Goal: Entertainment & Leisure: Consume media (video, audio)

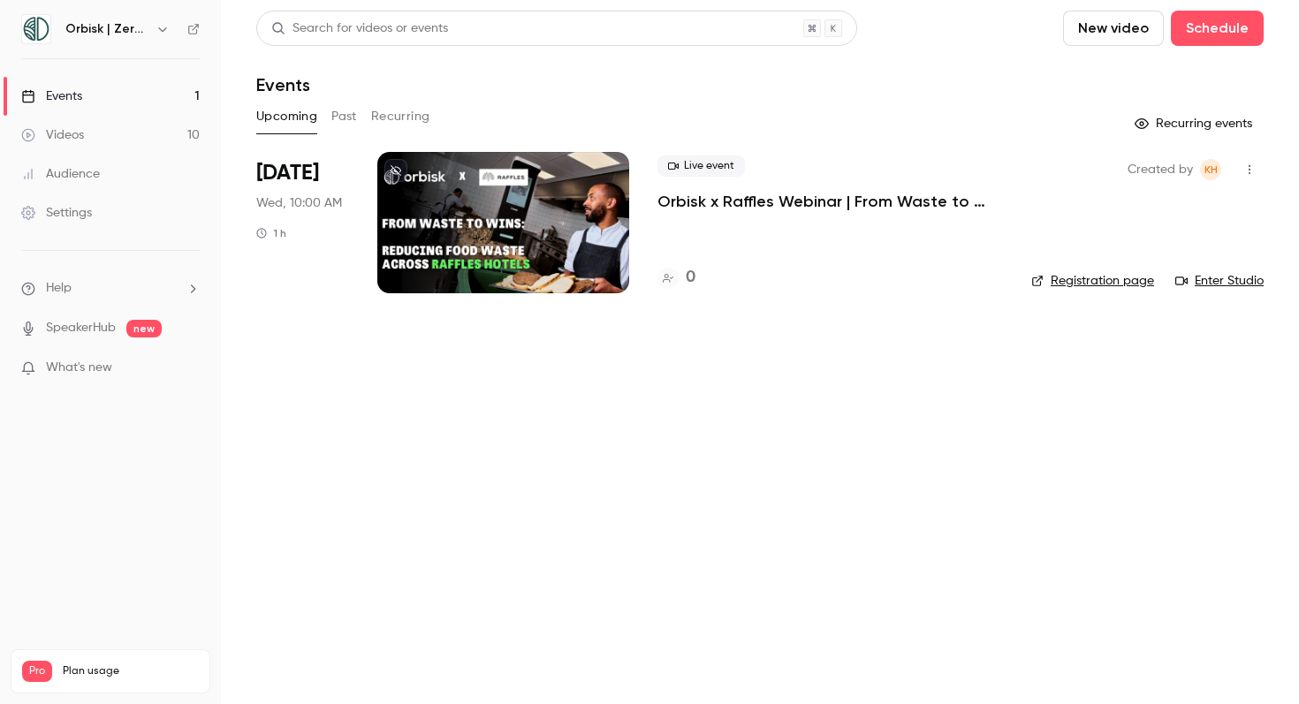
click at [184, 139] on link "Videos 10" at bounding box center [110, 135] width 221 height 39
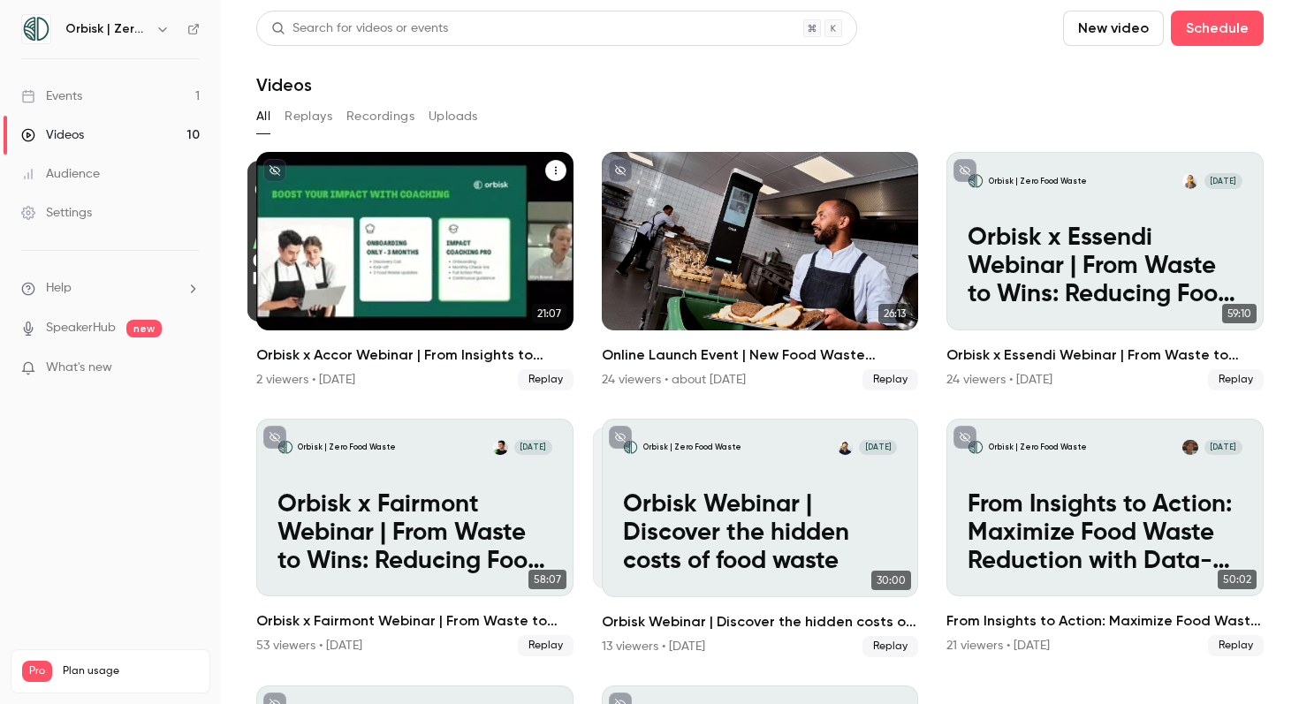
click at [445, 258] on div "Orbisk x Accor Webinar | From Insights to Actions: Create Your Personalized Foo…" at bounding box center [414, 241] width 317 height 178
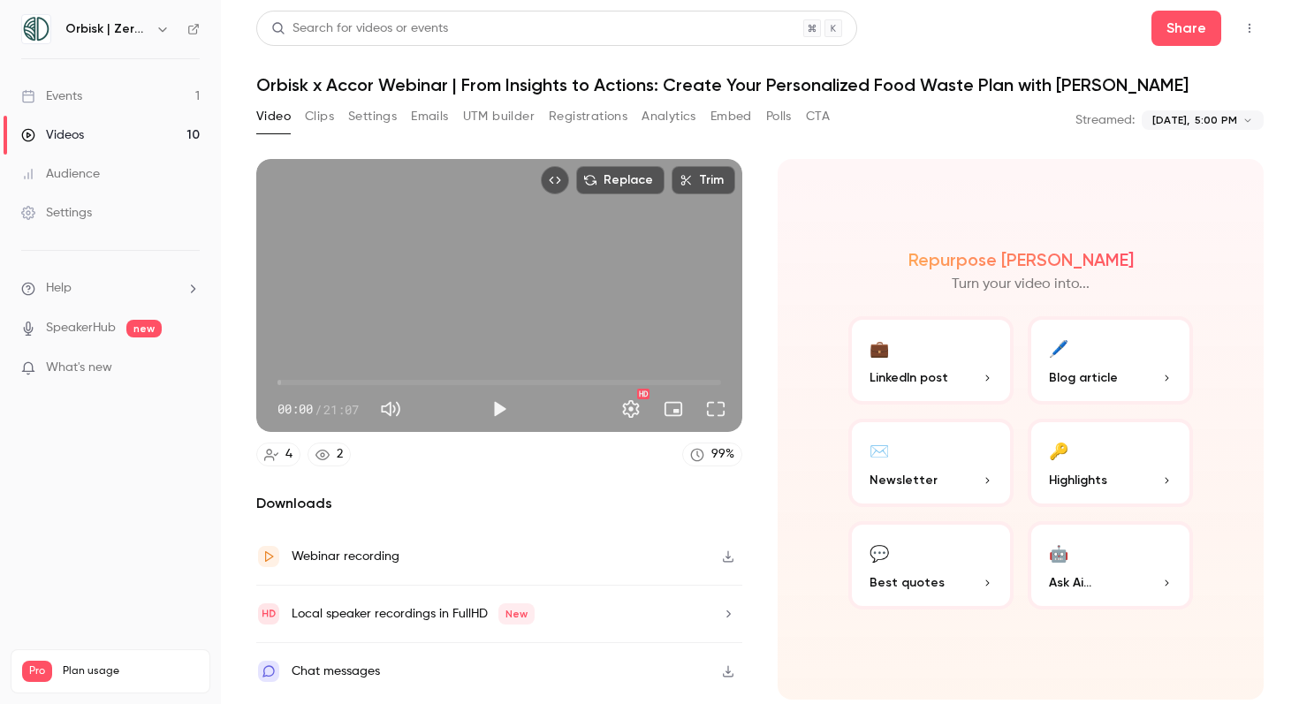
click at [490, 414] on button "Play" at bounding box center [499, 408] width 35 height 35
click at [505, 403] on button "Pause" at bounding box center [499, 408] width 35 height 35
type input "***"
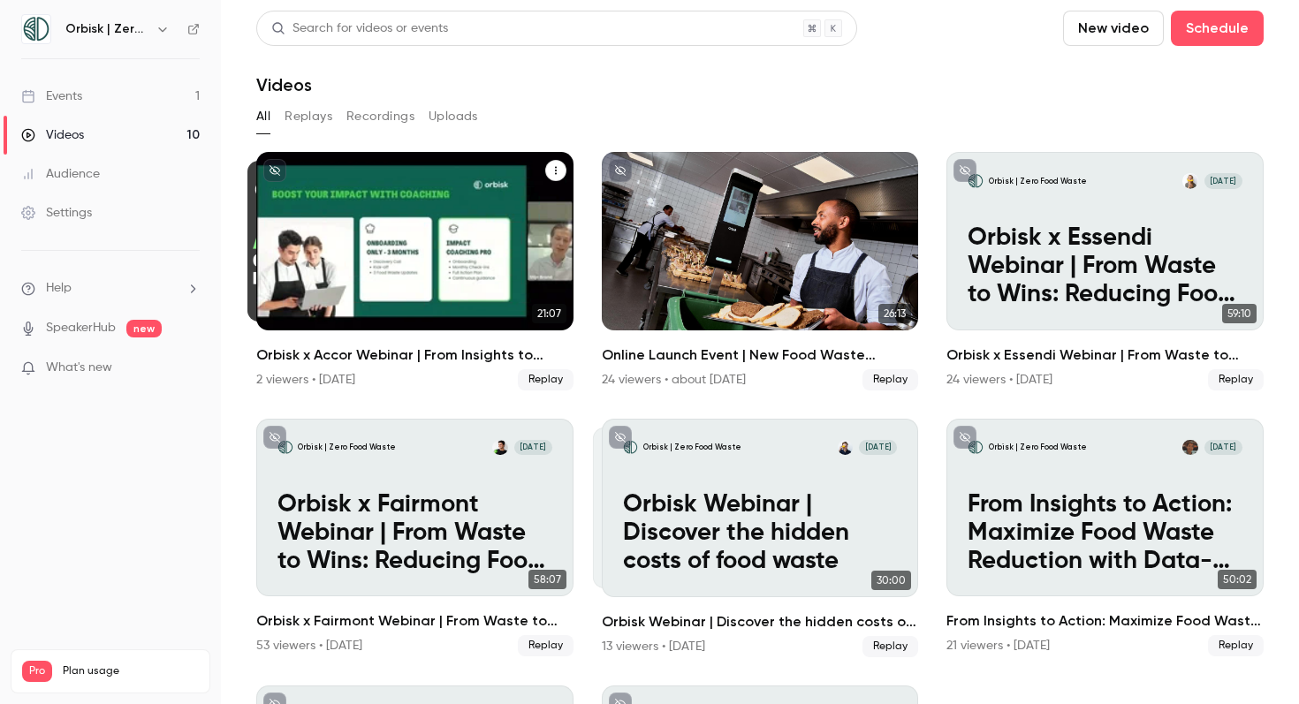
click at [382, 272] on div "Orbisk x Accor Webinar | From Insights to Actions: Create Your Personalized Foo…" at bounding box center [414, 241] width 317 height 178
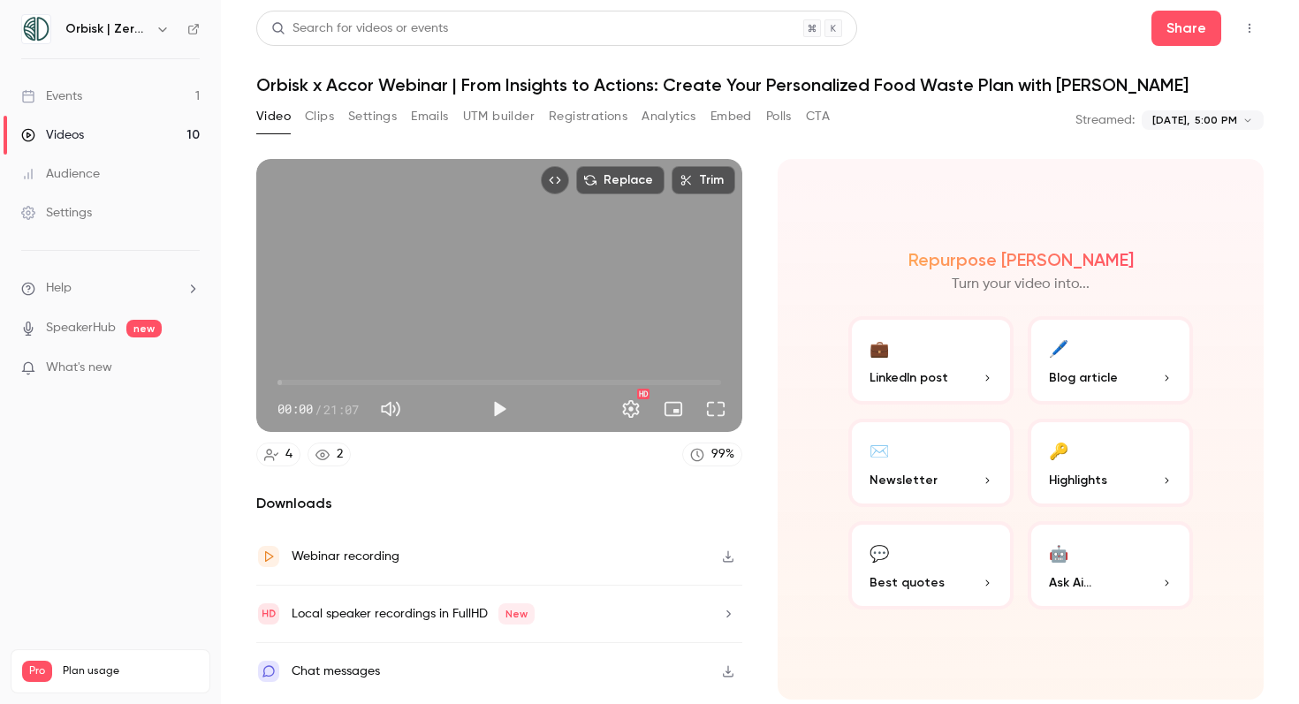
click at [1261, 118] on body "**********" at bounding box center [649, 352] width 1299 height 704
click at [1163, 217] on div "[DATE] 10:00 AM" at bounding box center [1165, 222] width 212 height 19
click at [490, 420] on button "Play" at bounding box center [499, 408] width 35 height 35
drag, startPoint x: 284, startPoint y: 382, endPoint x: 390, endPoint y: 381, distance: 106.0
click at [390, 381] on span "05:43" at bounding box center [388, 382] width 5 height 5
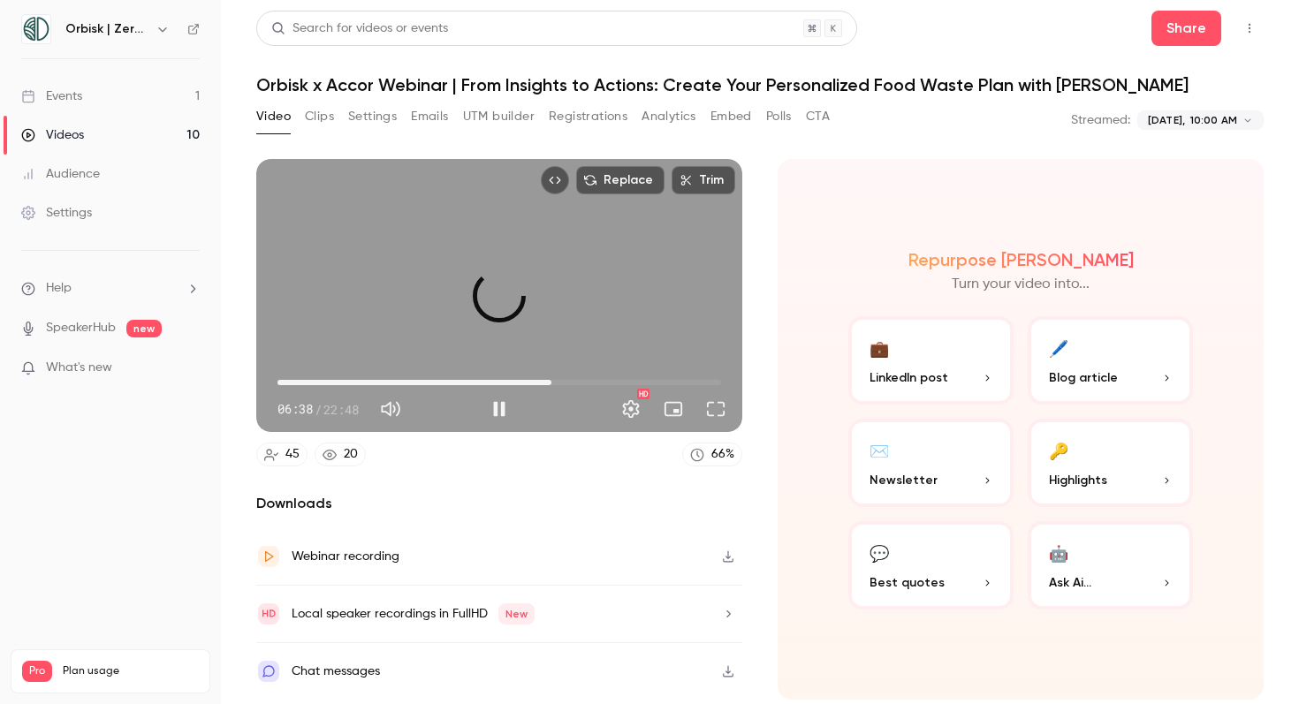
drag, startPoint x: 406, startPoint y: 383, endPoint x: 558, endPoint y: 381, distance: 151.1
click at [558, 381] on span "14:04" at bounding box center [499, 382] width 444 height 28
click at [491, 376] on span "14:25" at bounding box center [499, 382] width 444 height 28
click at [513, 382] on span "10:59" at bounding box center [499, 382] width 444 height 28
click at [510, 403] on button "Pause" at bounding box center [499, 408] width 35 height 35
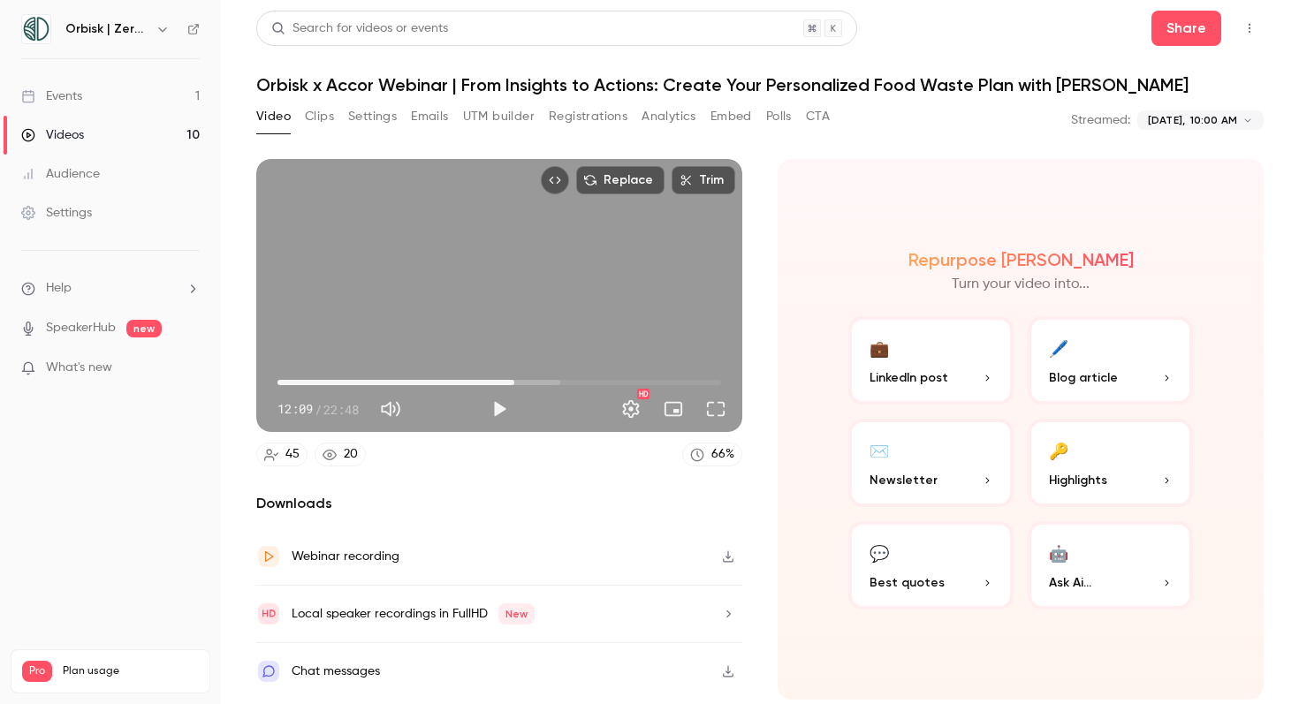
click at [824, 226] on div "Repurpose Ai Turn your video into... 💼 LinkedIn post 🖊️ Blog article ✉️ Newslet…" at bounding box center [1021, 429] width 486 height 541
click at [573, 311] on div "Replace Trim 12:09 12:09 / 22:48 HD" at bounding box center [499, 295] width 486 height 273
click at [498, 414] on button "Pause" at bounding box center [499, 408] width 35 height 35
type input "*****"
